Goal: Unclear: Browse casually

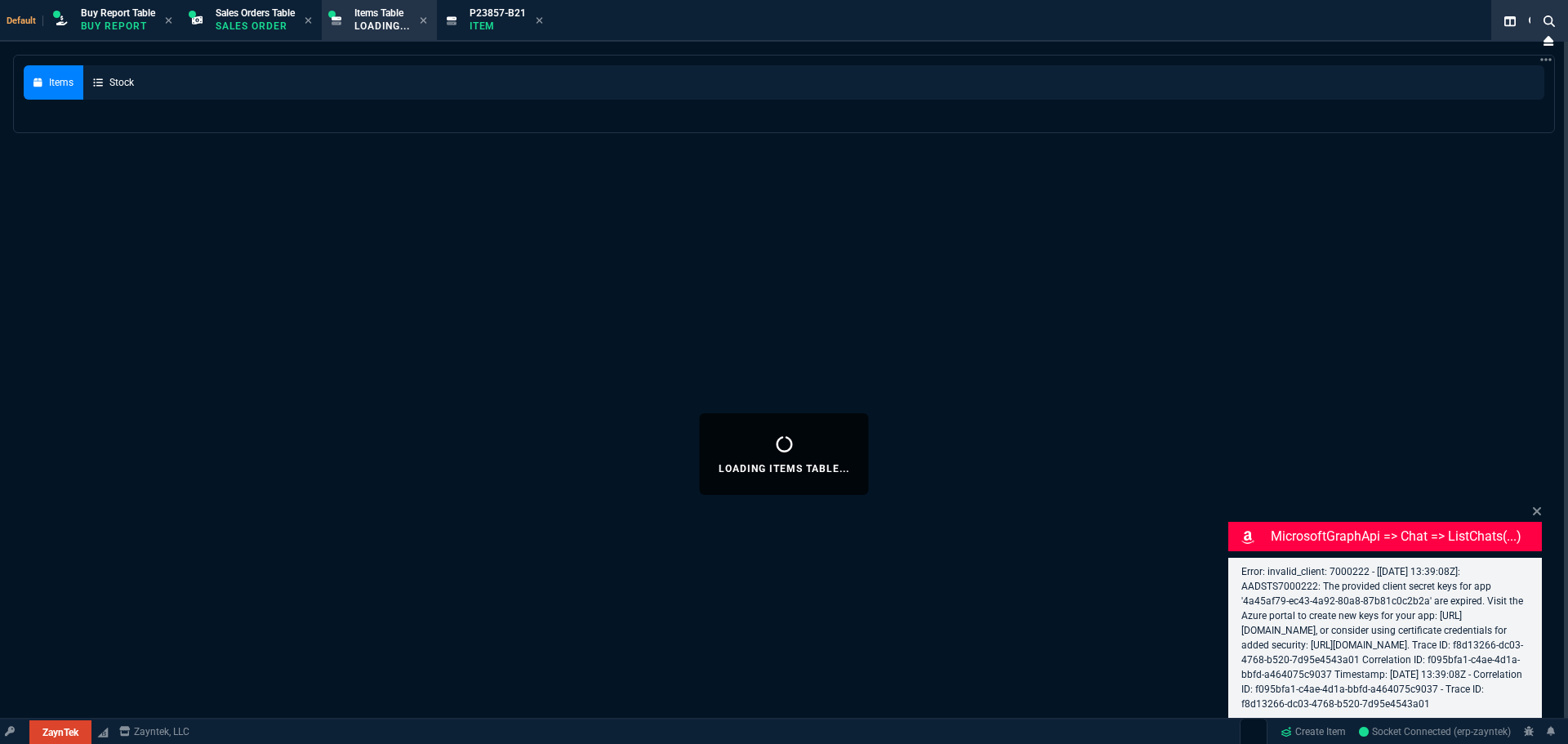
select select "9: OCAM"
select select
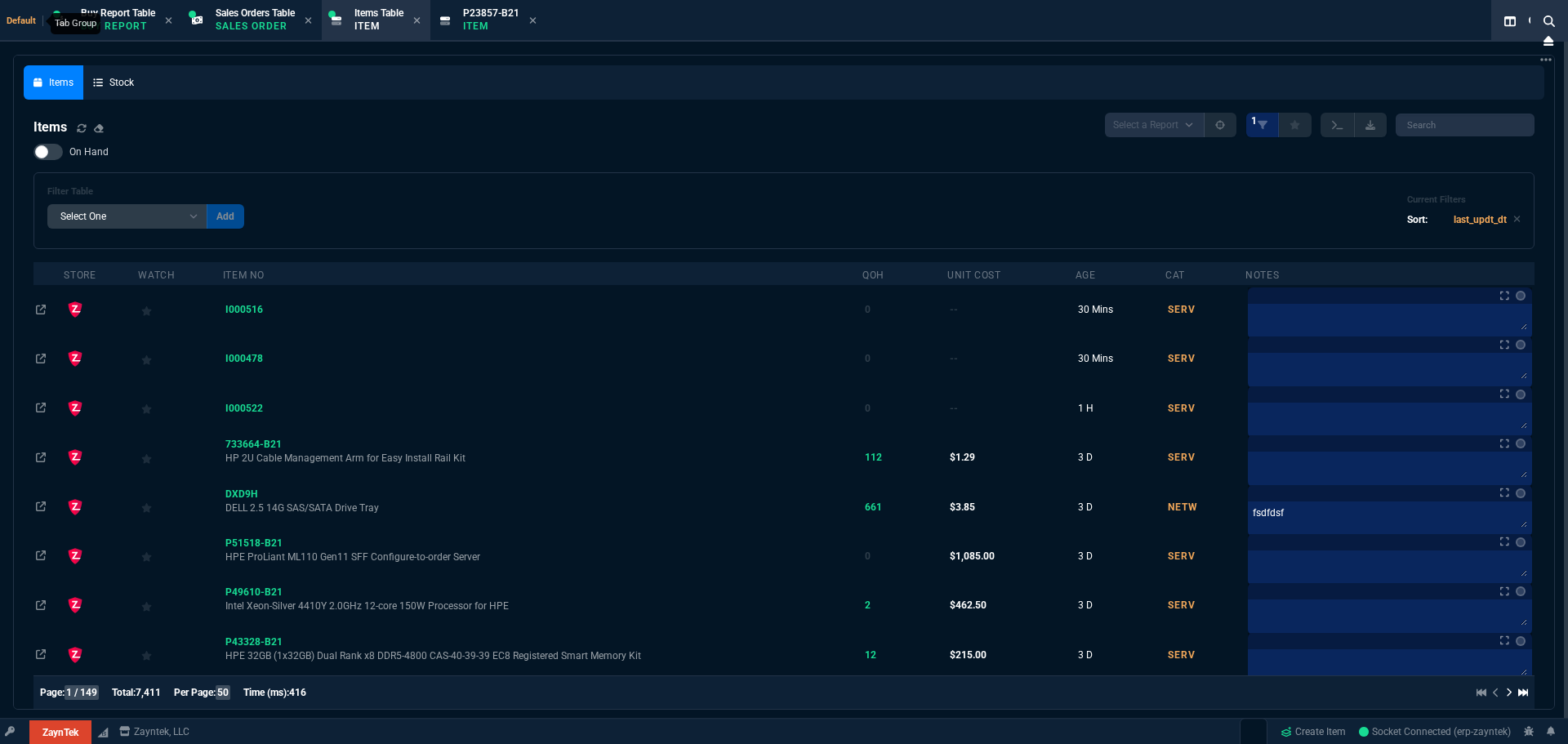
click at [31, 21] on span "Default" at bounding box center [24, 20] width 36 height 11
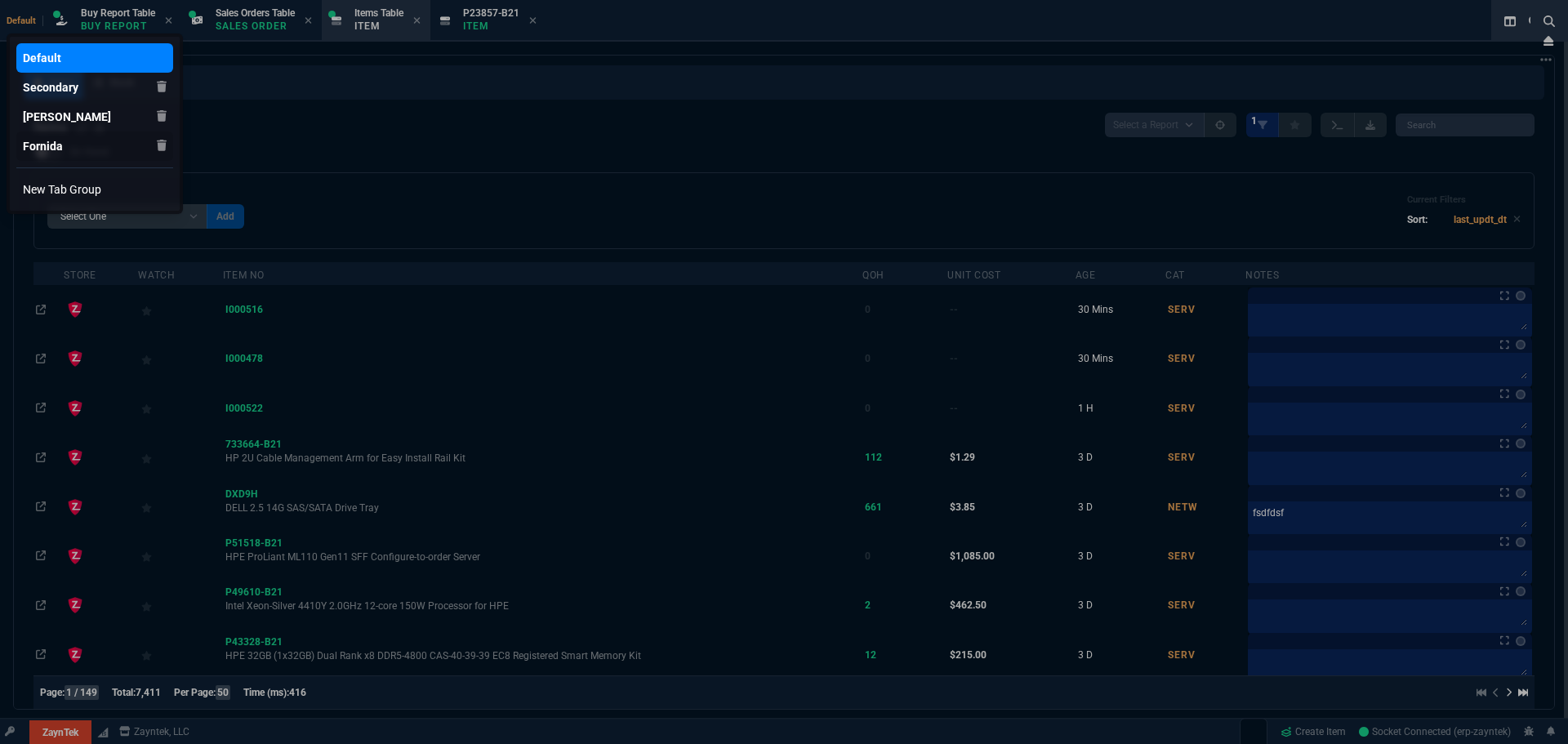
click at [57, 144] on div "Fornida" at bounding box center [43, 146] width 40 height 16
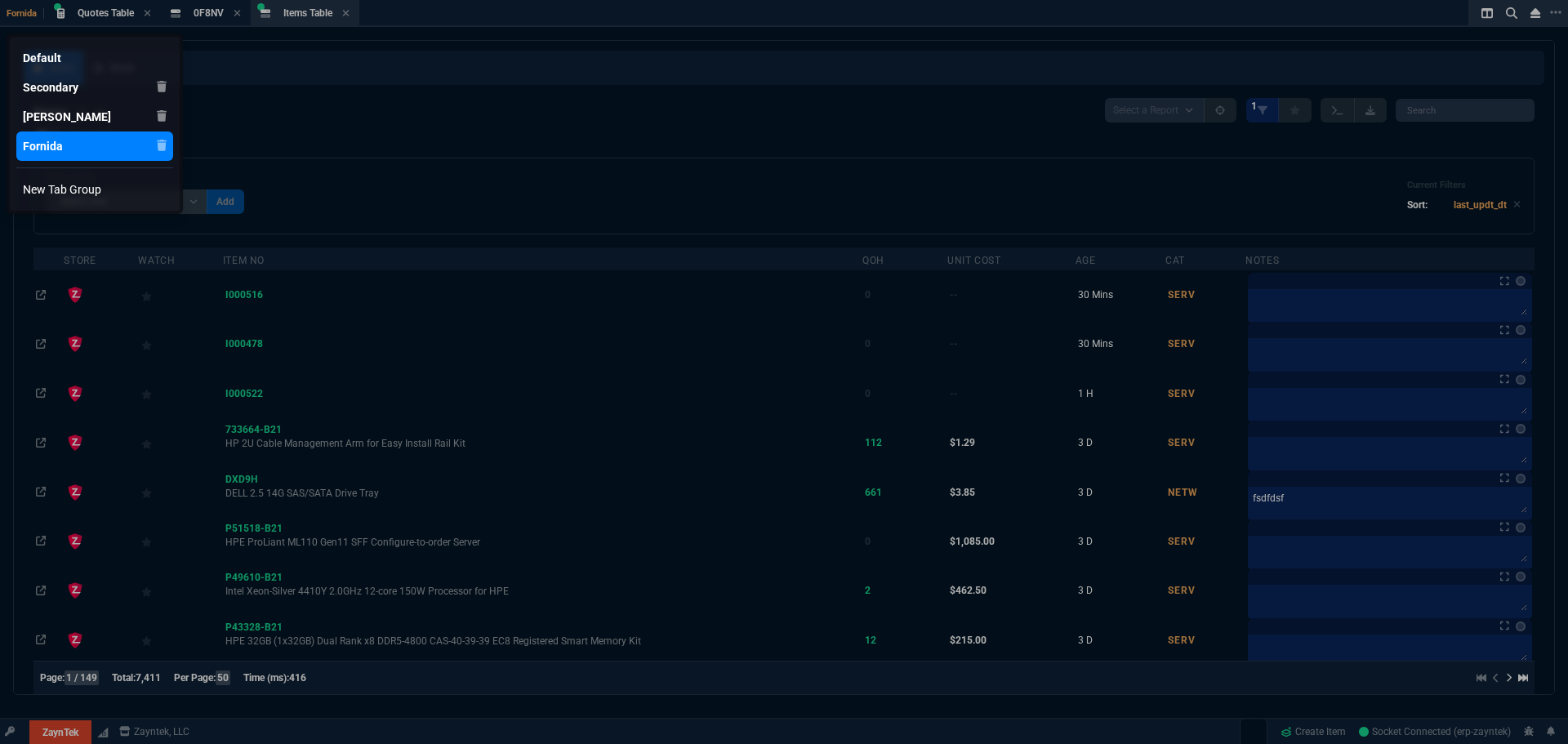
click at [61, 732] on div at bounding box center [784, 372] width 1568 height 744
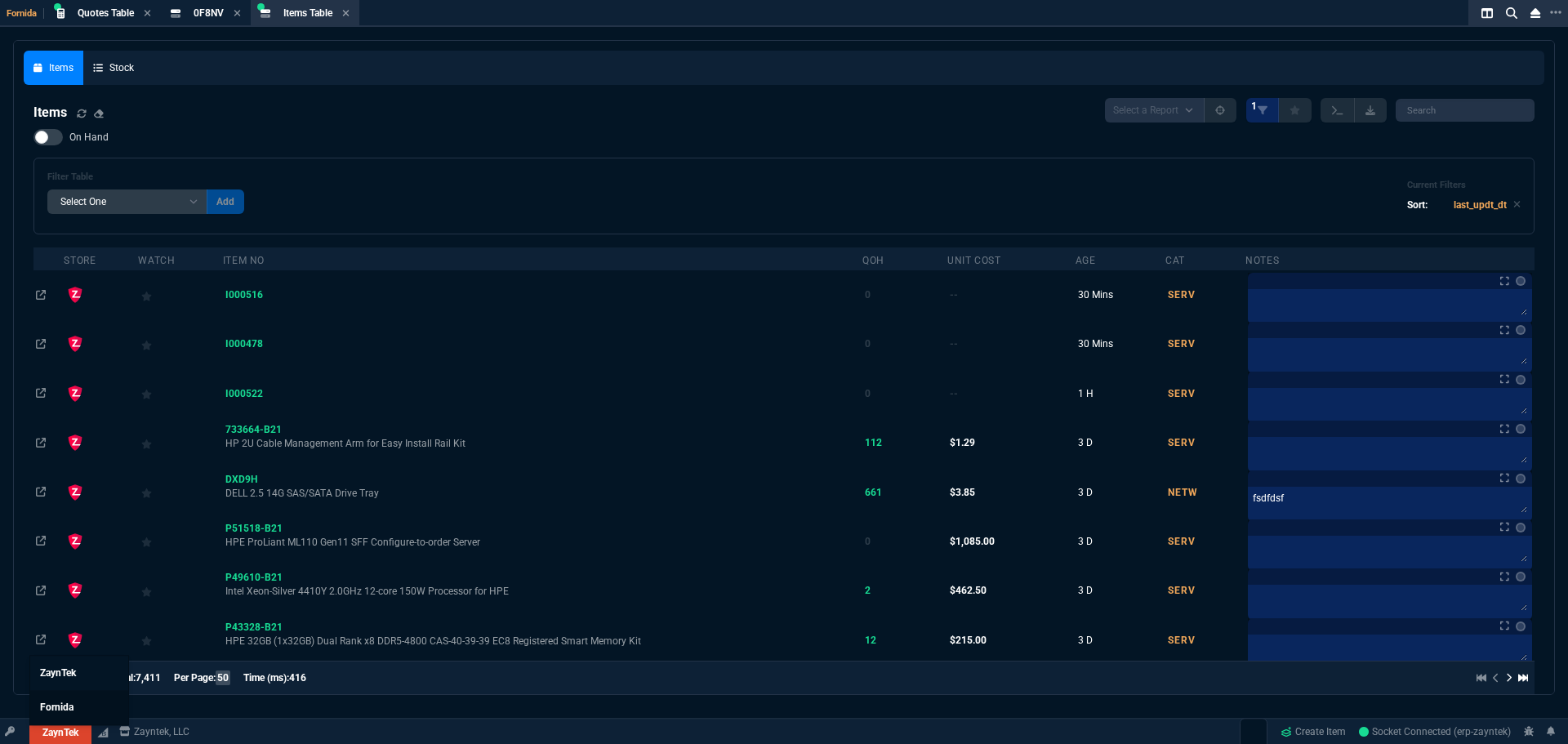
click at [62, 698] on link "Fornida" at bounding box center [79, 708] width 98 height 35
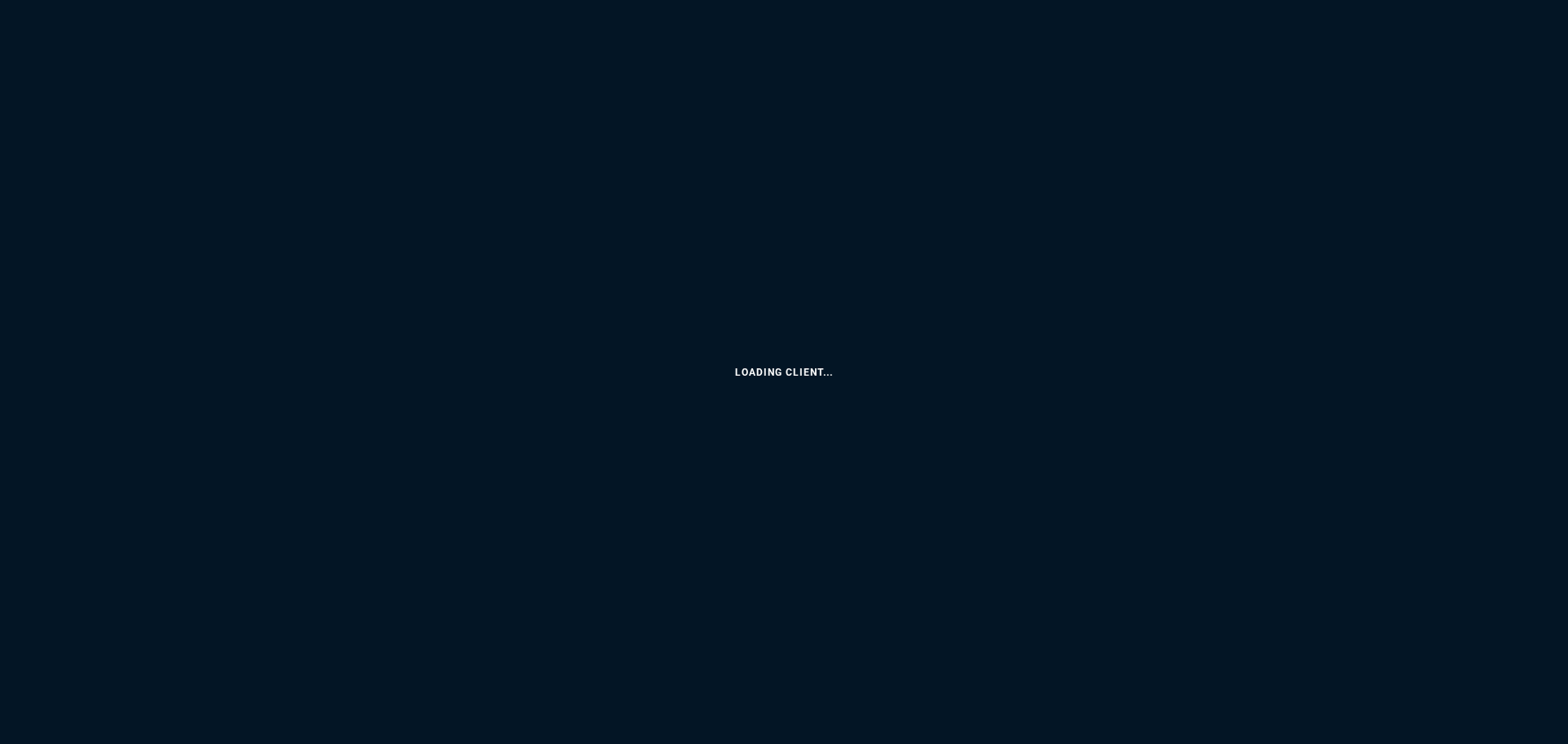
select select "9: OCAM"
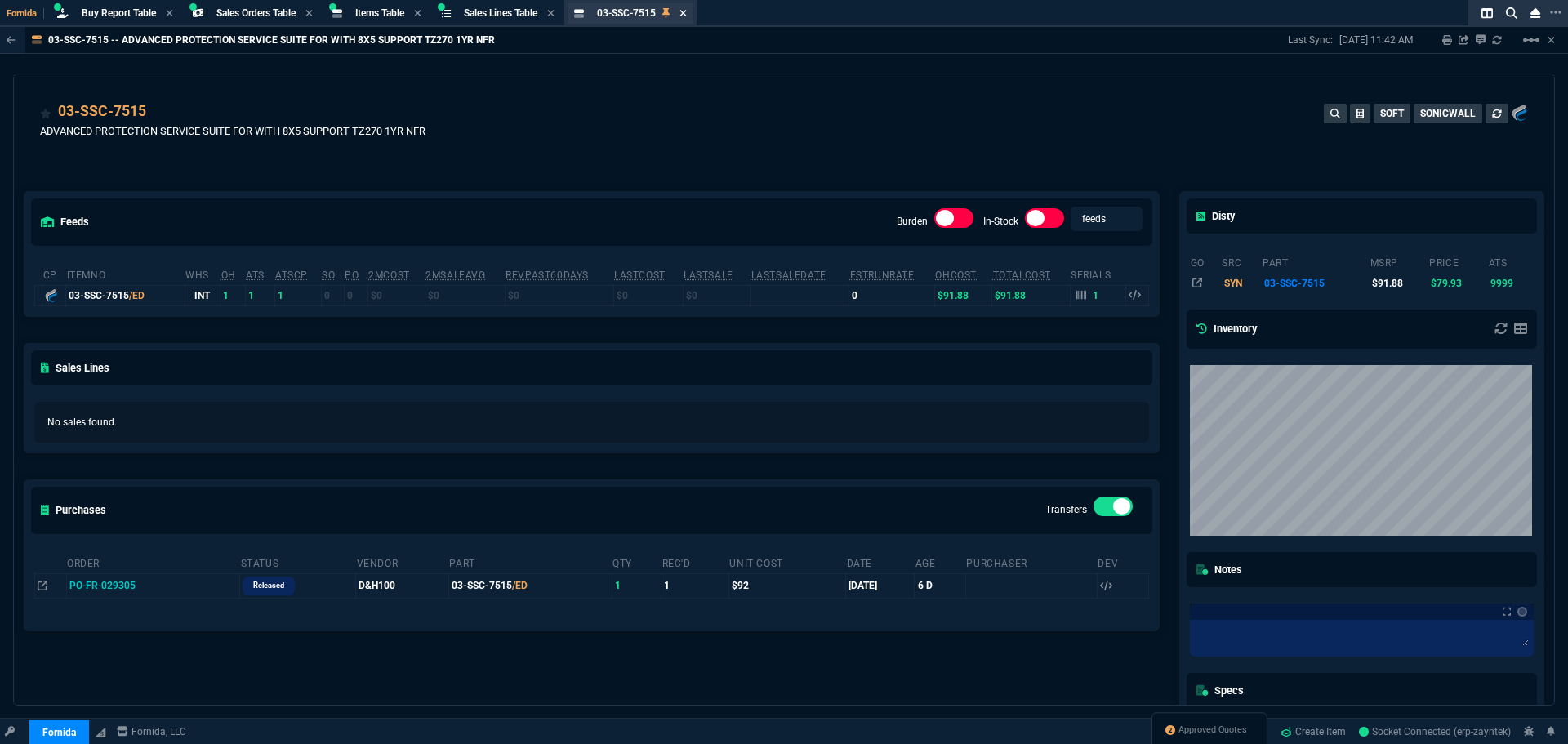
click at [687, 15] on icon at bounding box center [683, 12] width 6 height 6
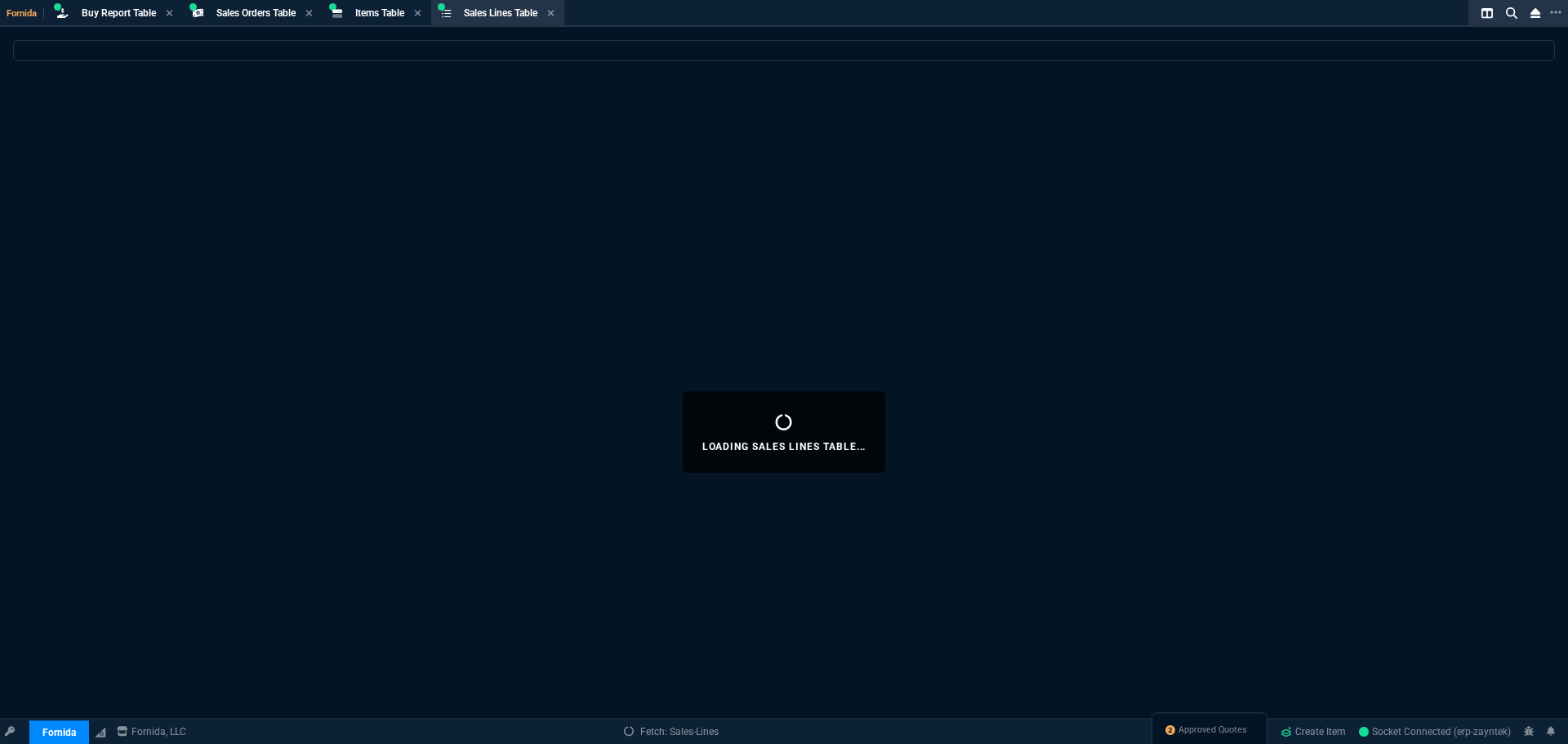
select select
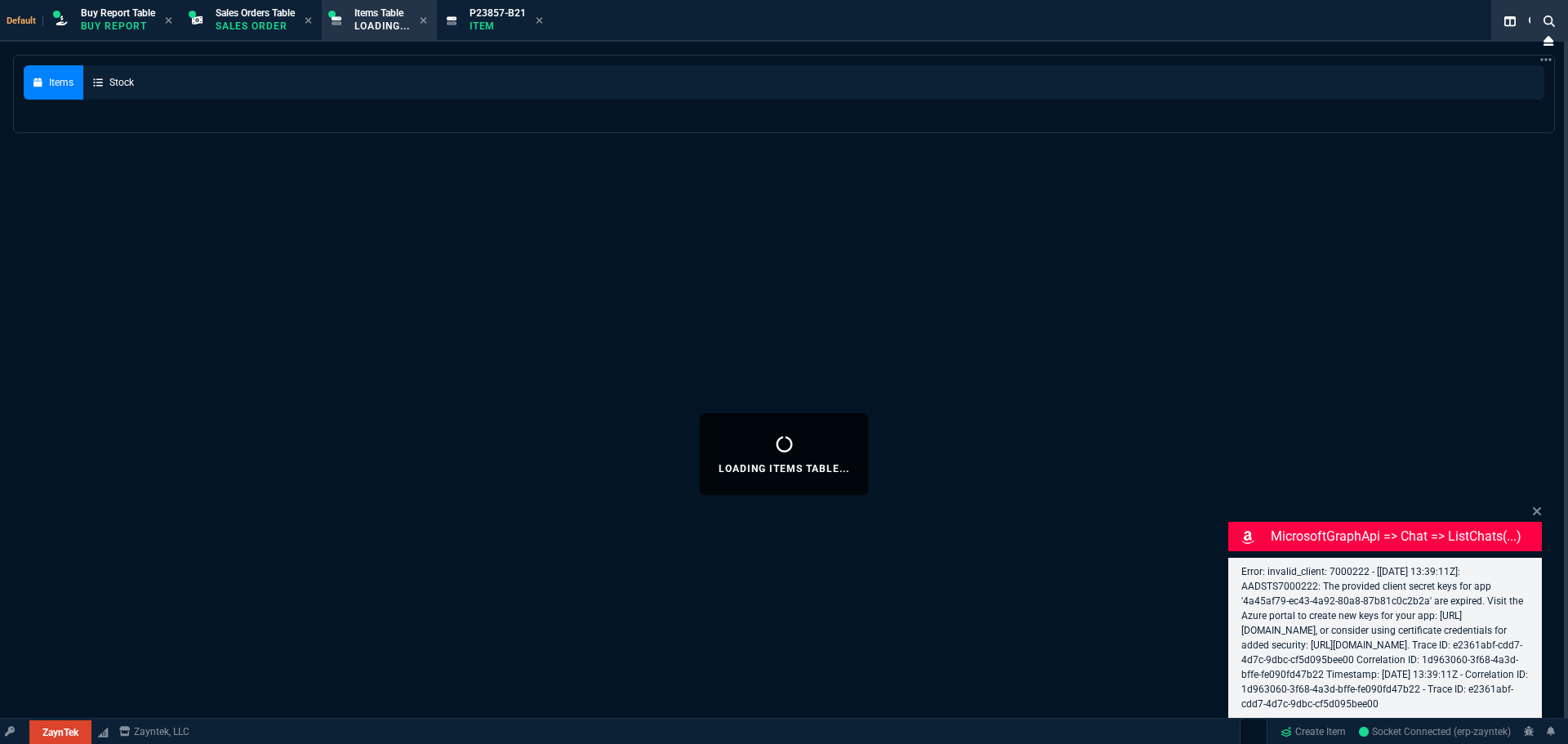
select select "9: OCAM"
select select
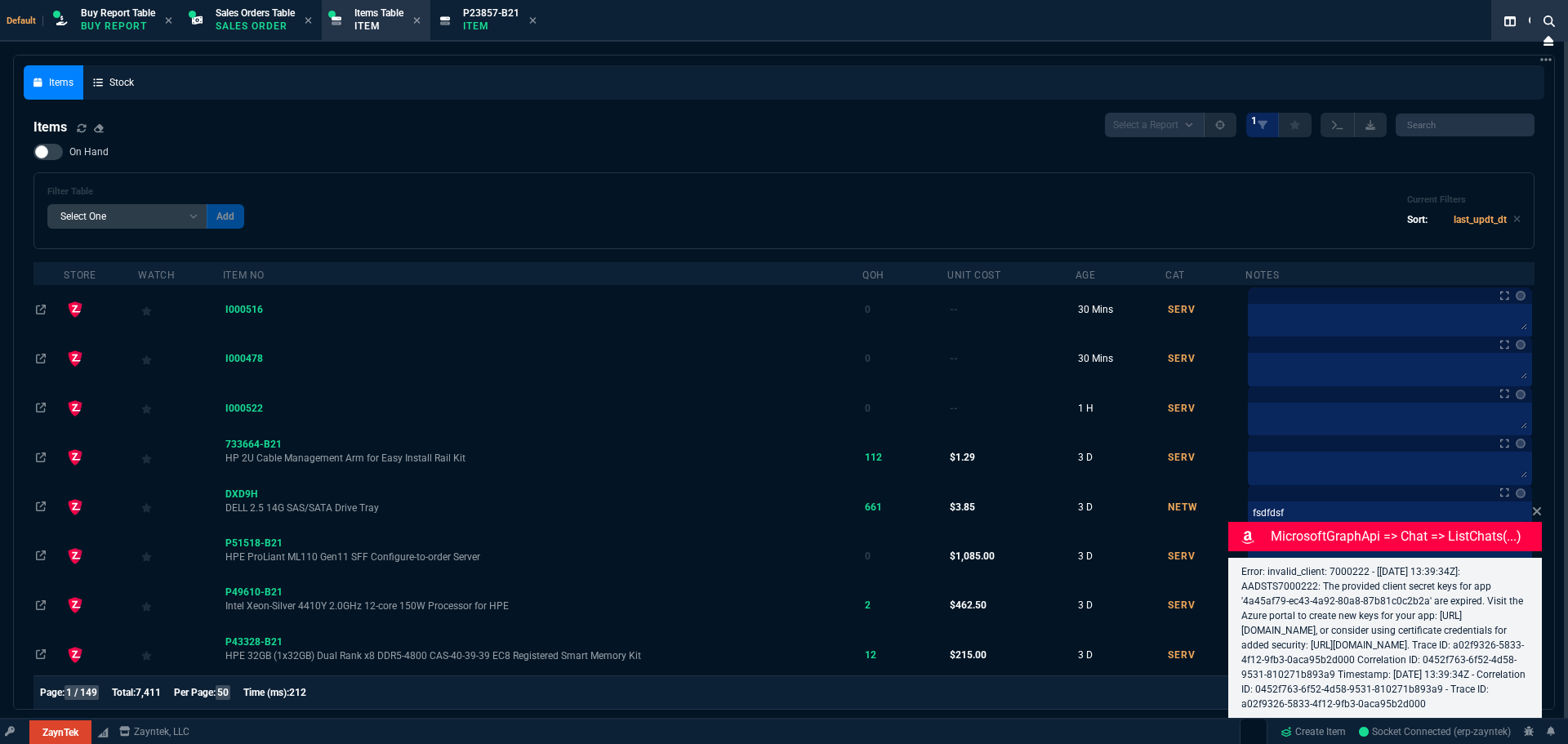
select select "9: OCAM"
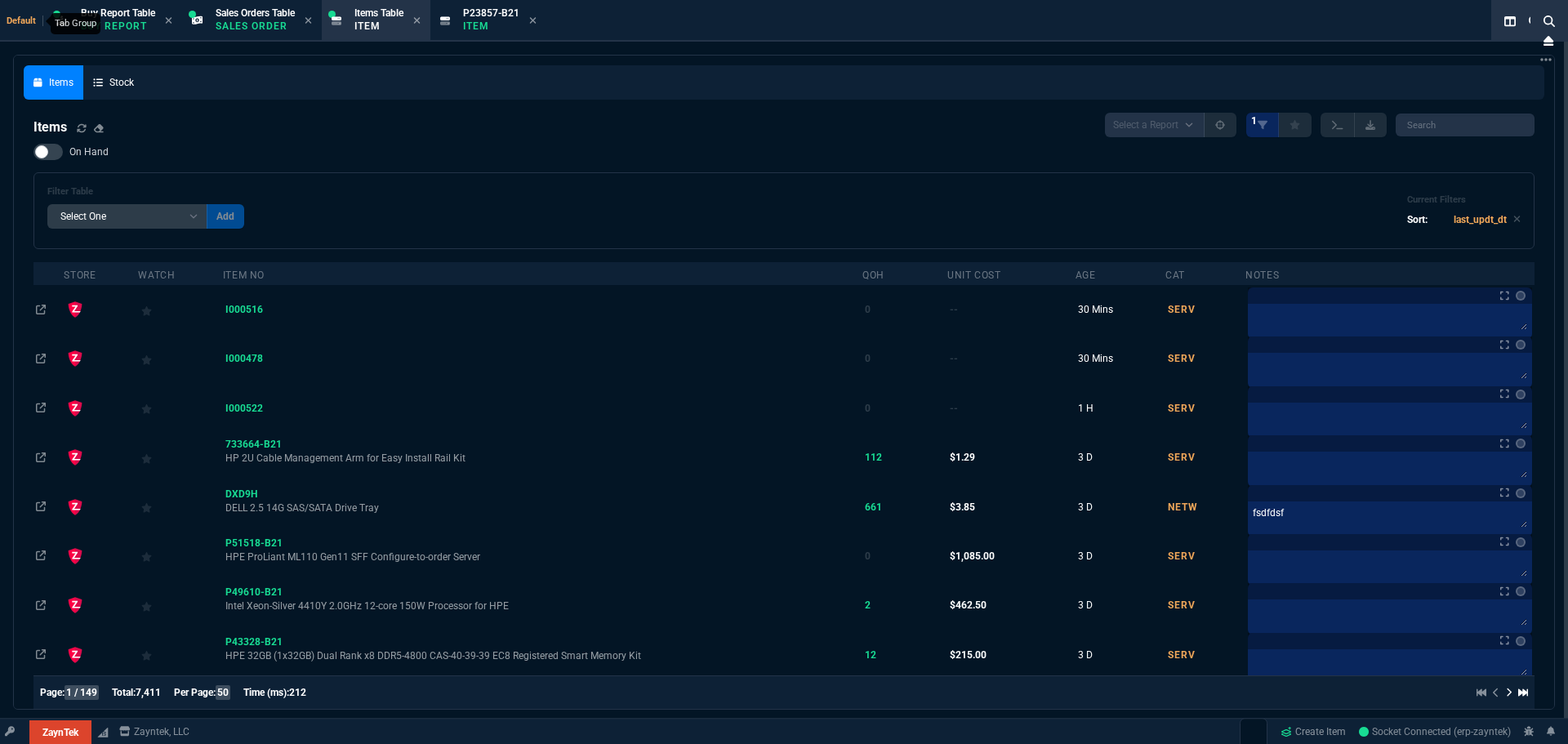
click at [12, 15] on span "Default" at bounding box center [24, 20] width 36 height 11
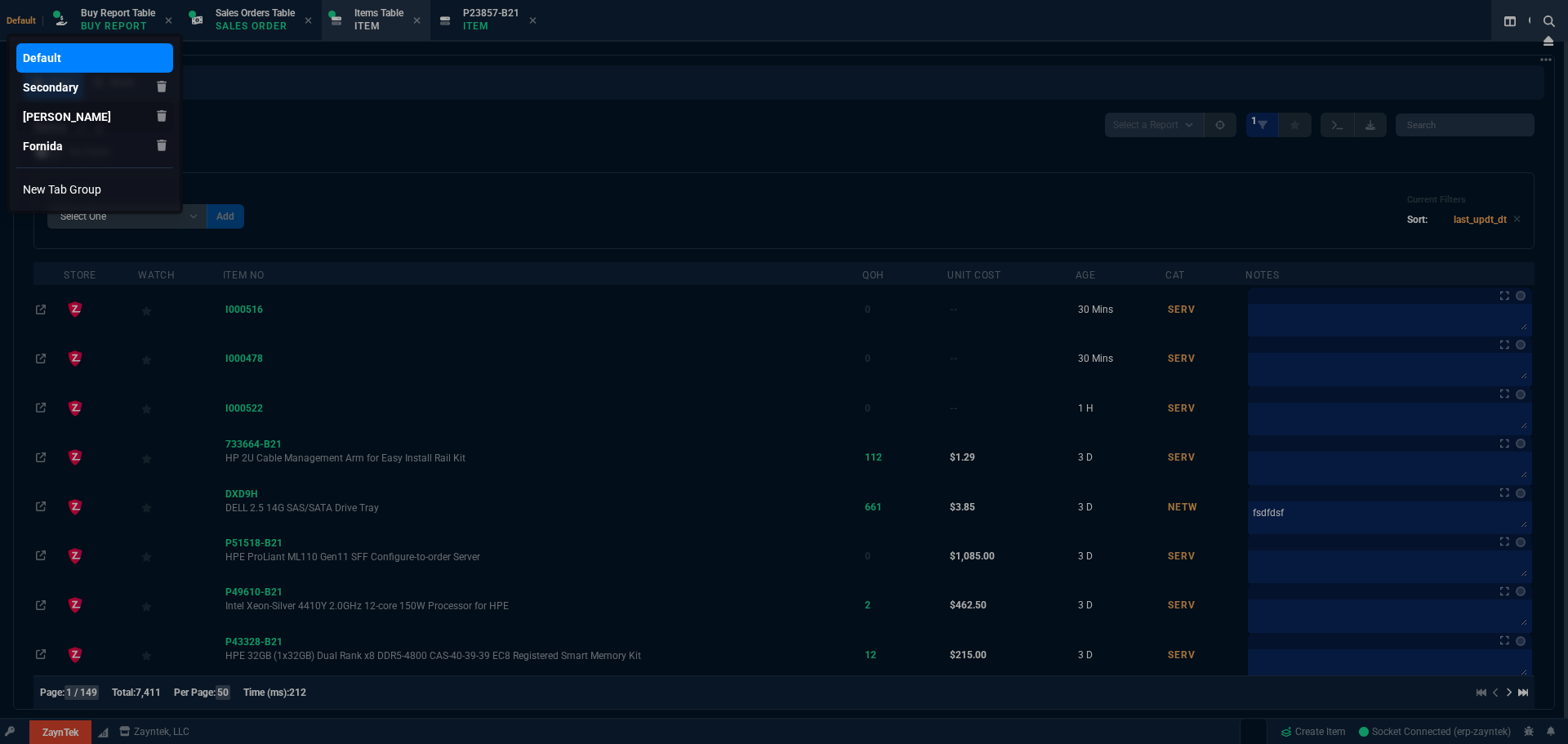
click at [64, 112] on div "[PERSON_NAME]" at bounding box center [67, 116] width 88 height 16
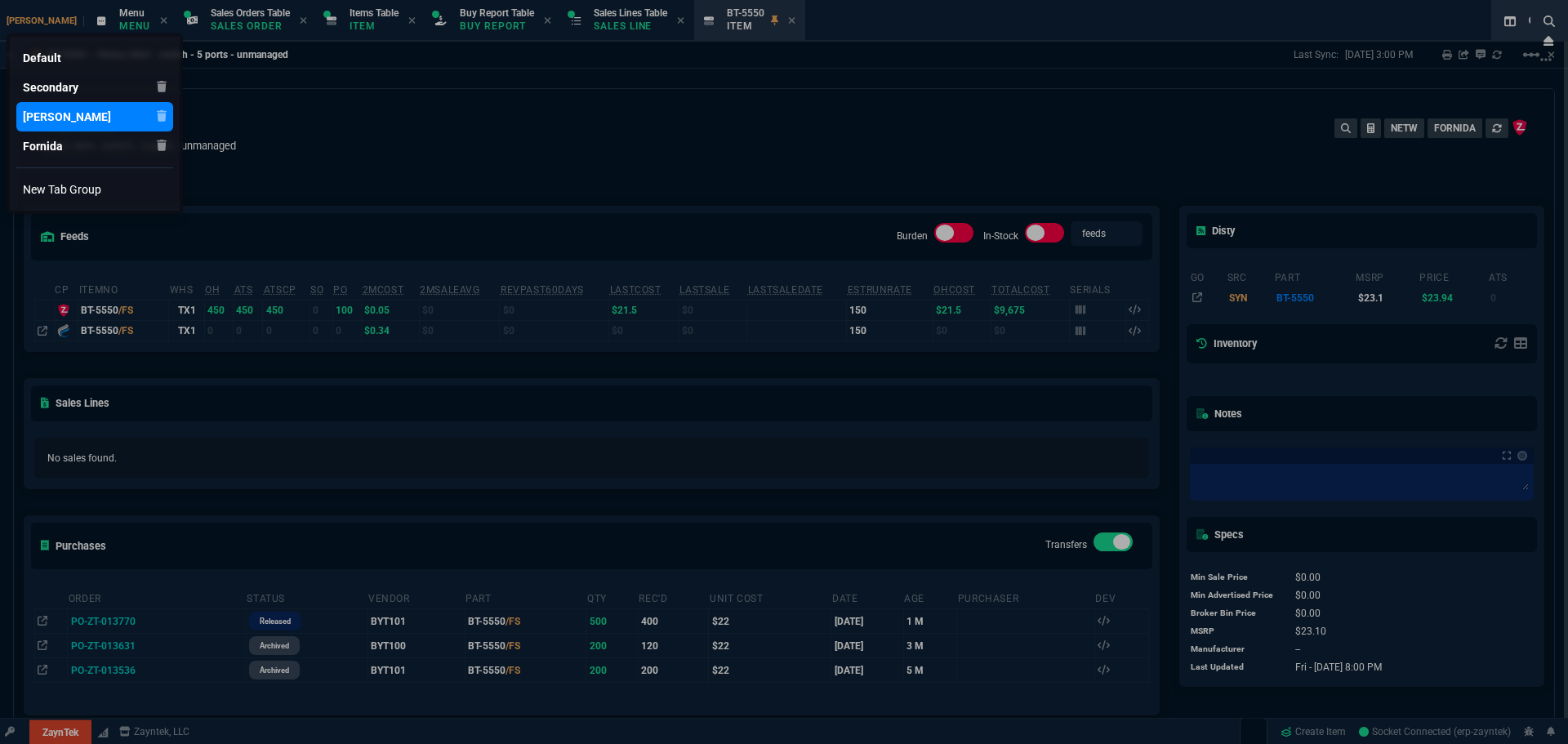
click at [75, 737] on div at bounding box center [784, 372] width 1568 height 744
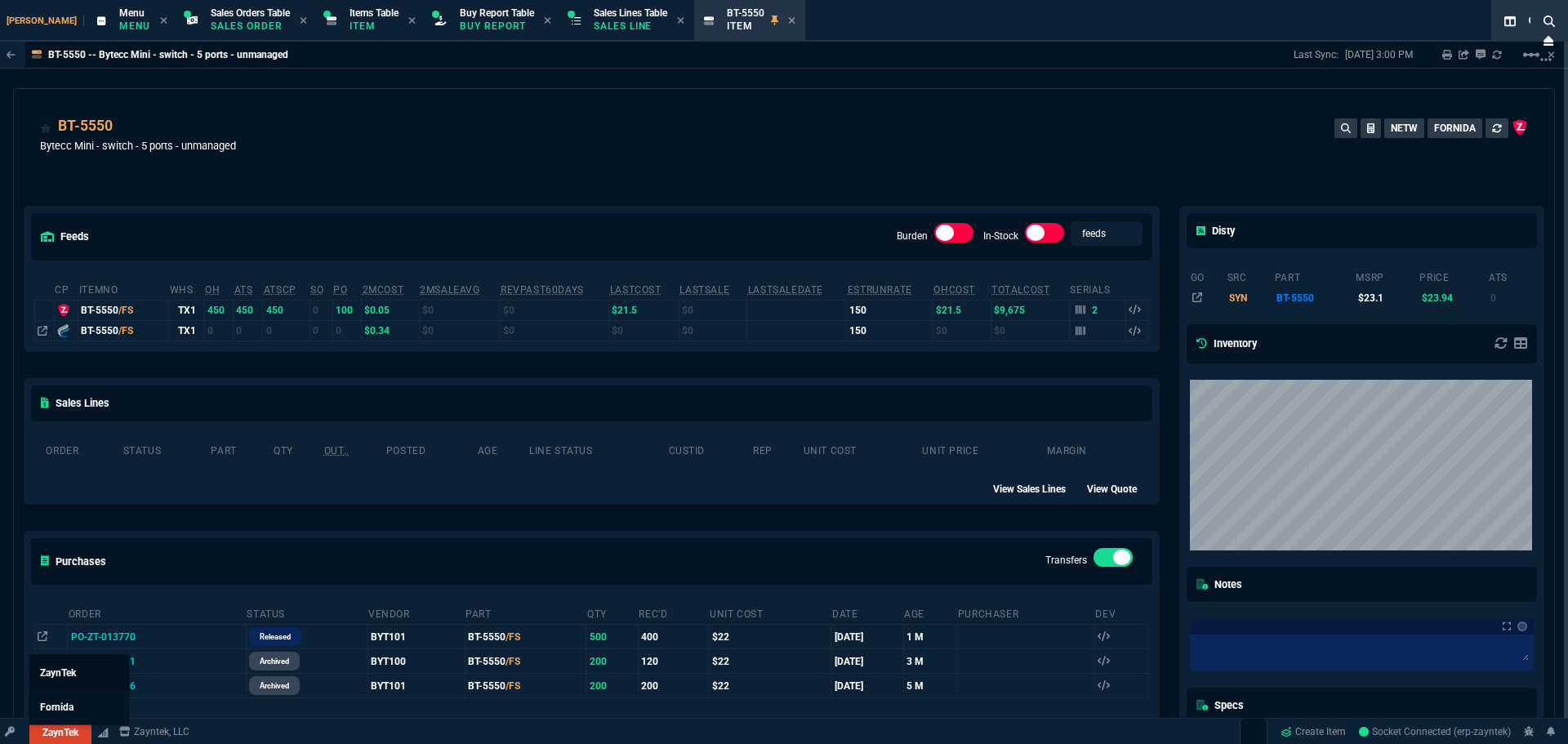
click at [52, 660] on link "ZaynTek" at bounding box center [79, 673] width 98 height 35
